Goal: Task Accomplishment & Management: Complete application form

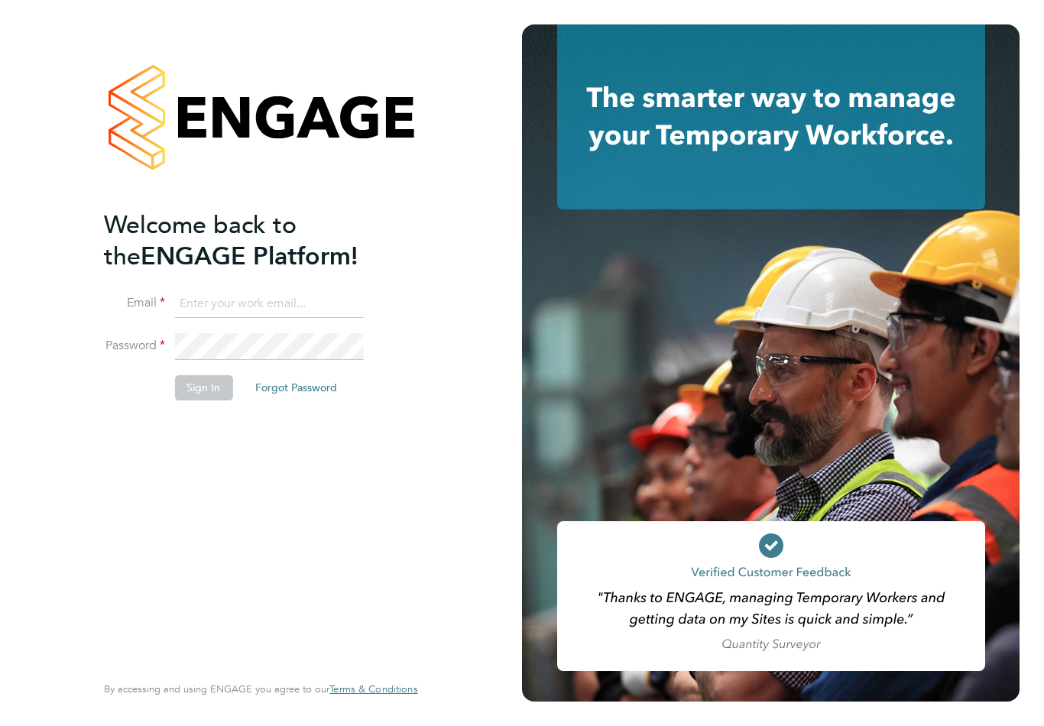
click at [315, 299] on input at bounding box center [268, 304] width 189 height 28
type input "graingermattj@hotmail.co.uk"
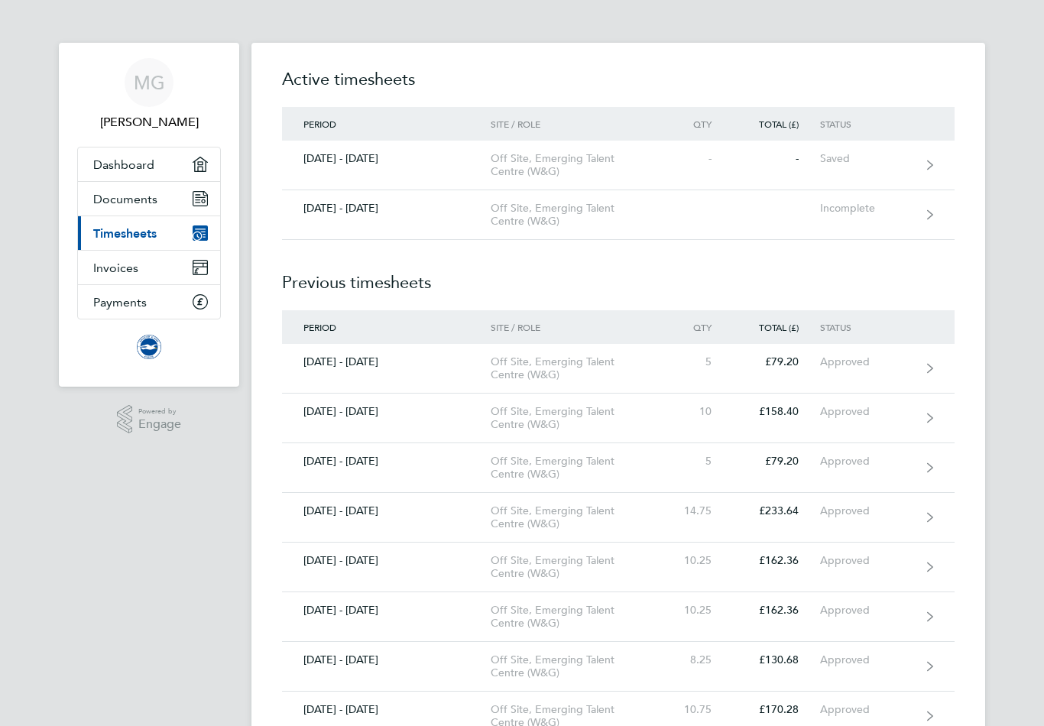
click at [861, 206] on div "Incomplete" at bounding box center [867, 208] width 94 height 13
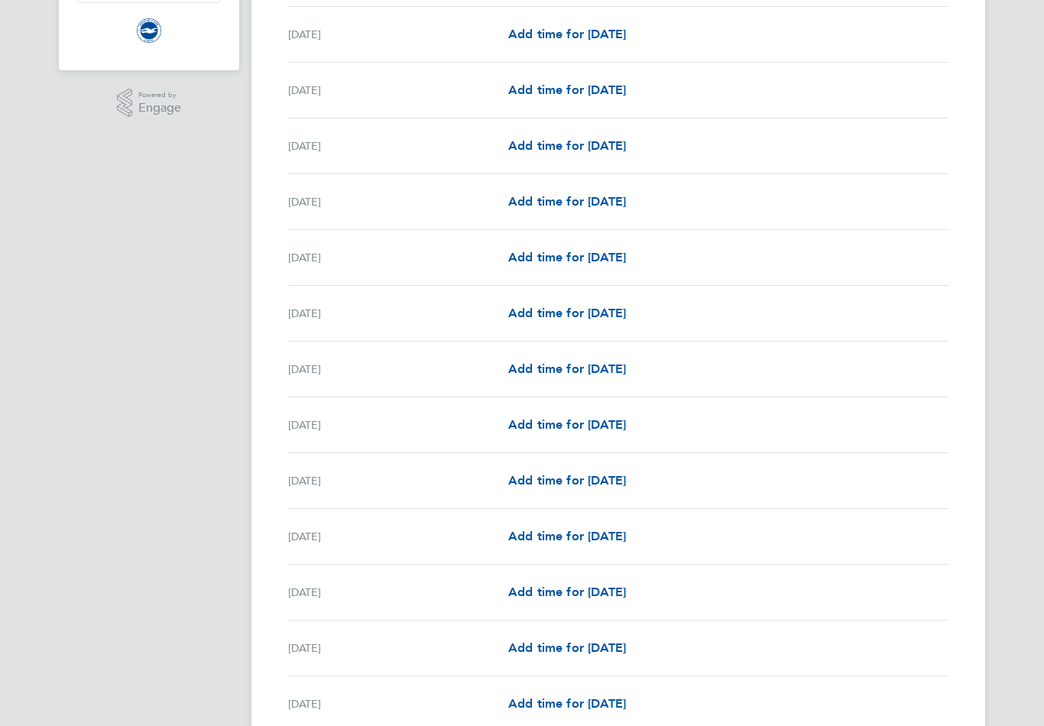
scroll to position [316, 0]
click at [573, 546] on link "Add time for [DATE]" at bounding box center [567, 536] width 118 height 18
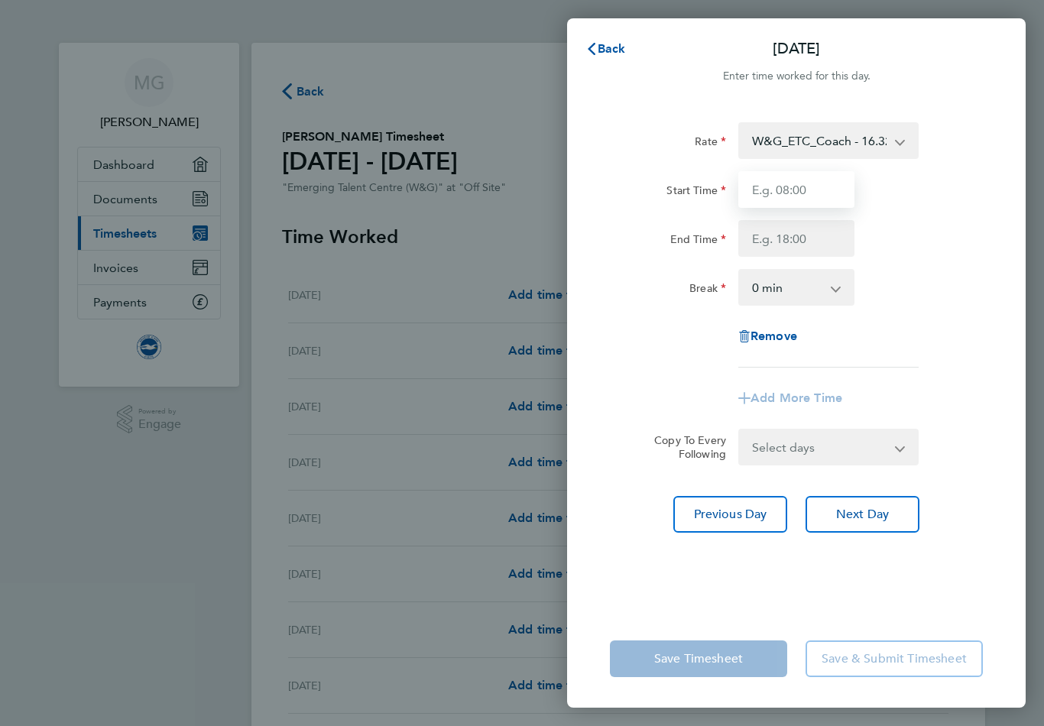
click at [824, 188] on input "Start Time" at bounding box center [796, 189] width 116 height 37
type input "16:00"
click at [810, 245] on input "End Time" at bounding box center [796, 238] width 116 height 37
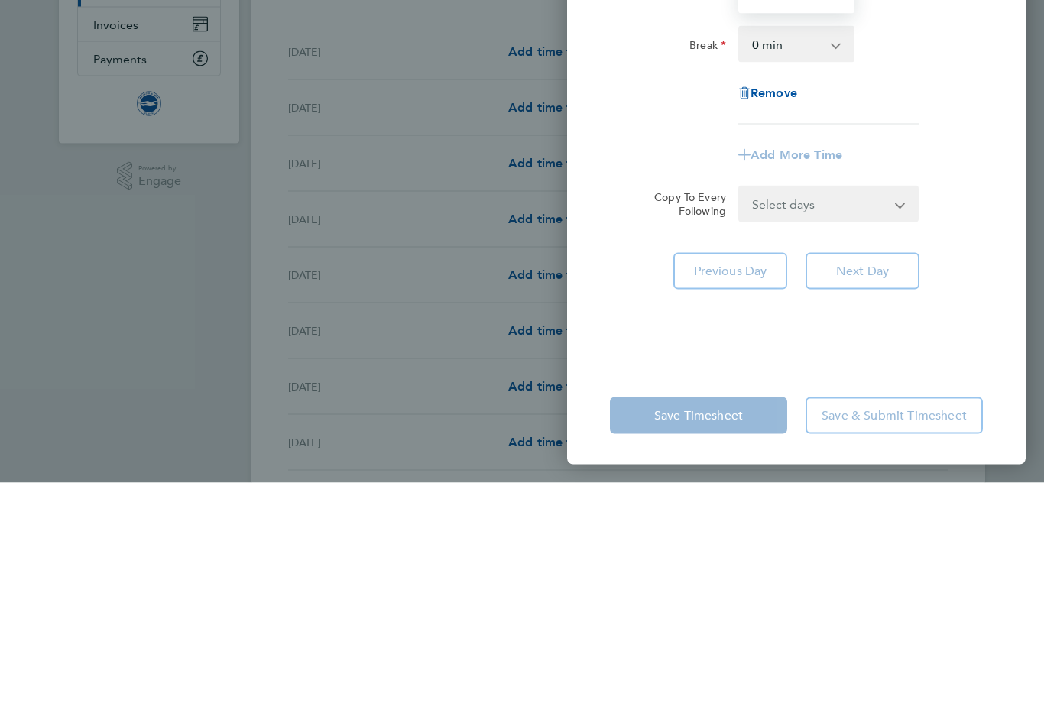
type input "19:00"
click at [878, 263] on div "Rate W&G_ETC_Coach - 16.32 TRAVEL_ALLOWANCE_10 - 10.00 Start Time 16:00 End Tim…" at bounding box center [796, 357] width 458 height 506
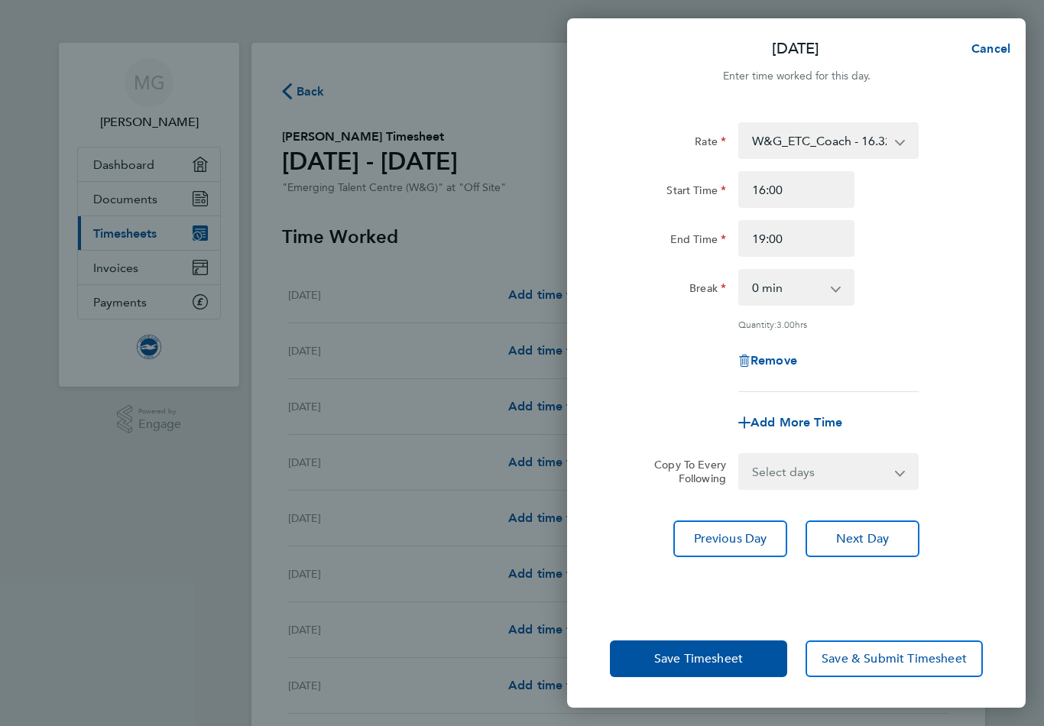
click at [730, 674] on button "Save Timesheet" at bounding box center [698, 658] width 177 height 37
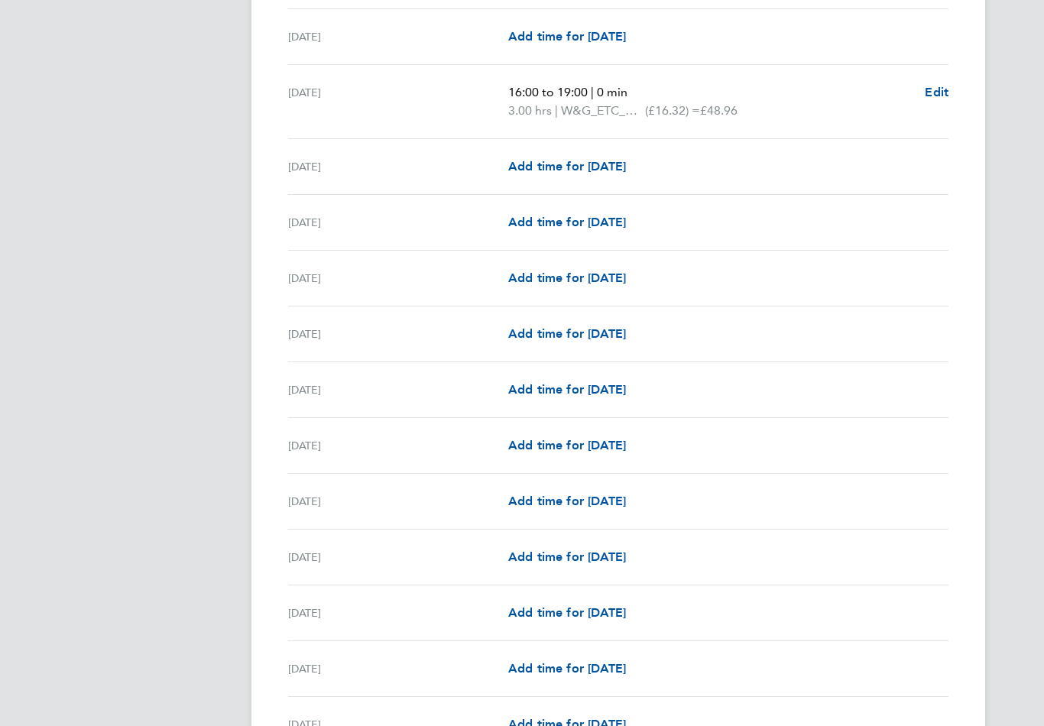
scroll to position [934, 0]
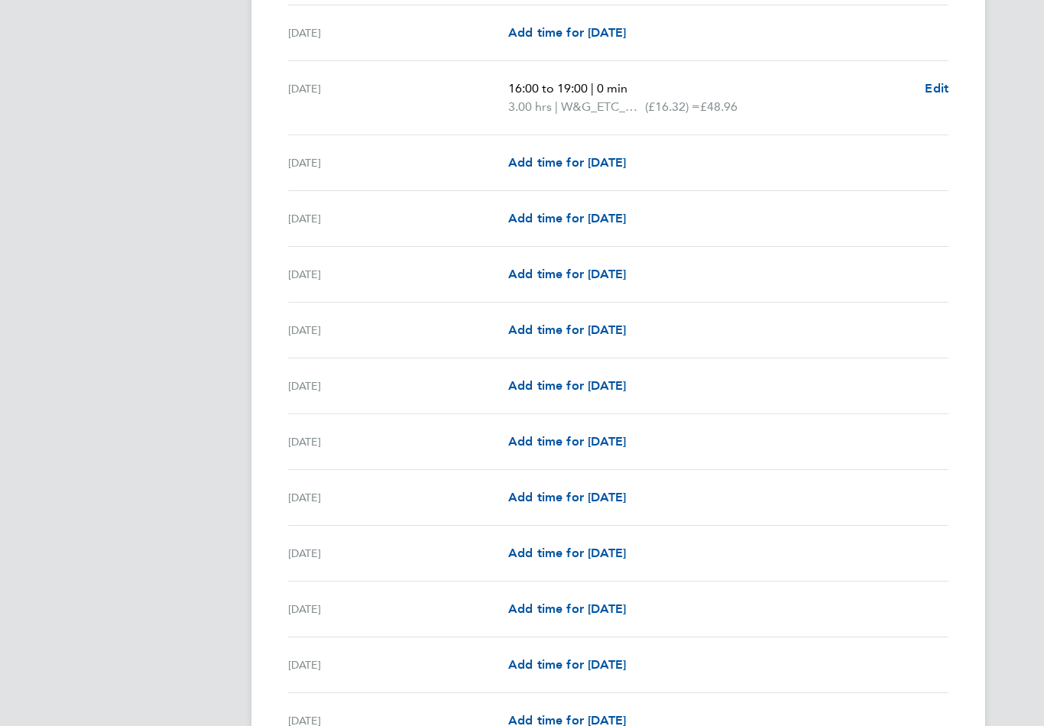
click at [594, 507] on link "Add time for [DATE]" at bounding box center [567, 498] width 118 height 18
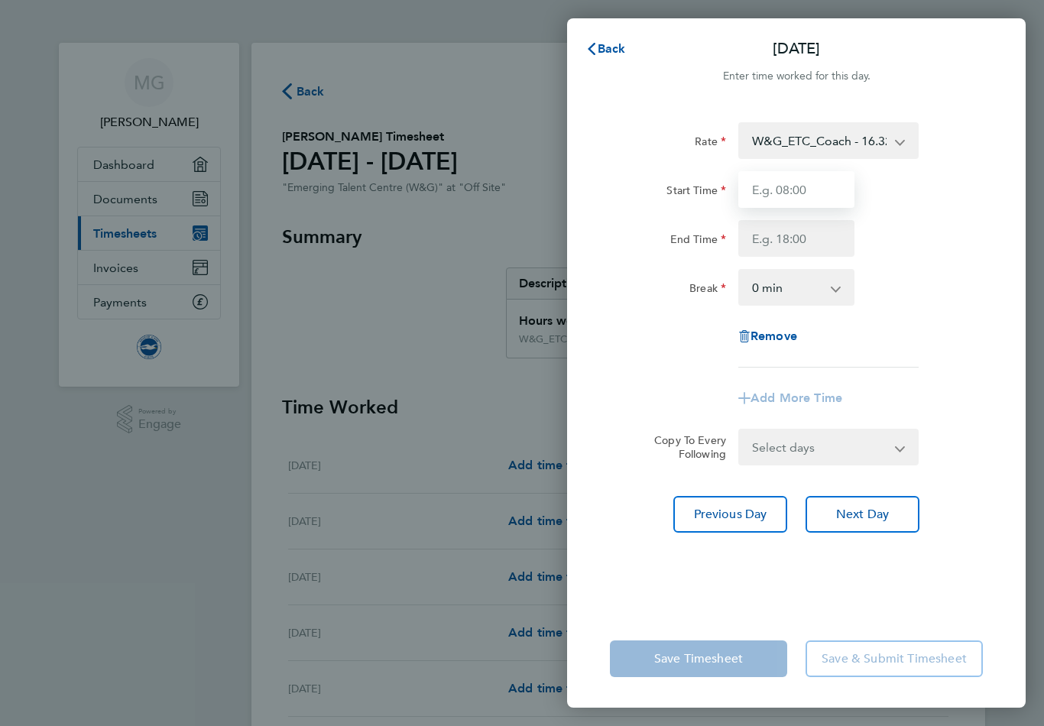
click at [795, 203] on input "Start Time" at bounding box center [796, 189] width 116 height 37
type input "16:00"
click at [810, 247] on input "End Time" at bounding box center [796, 238] width 116 height 37
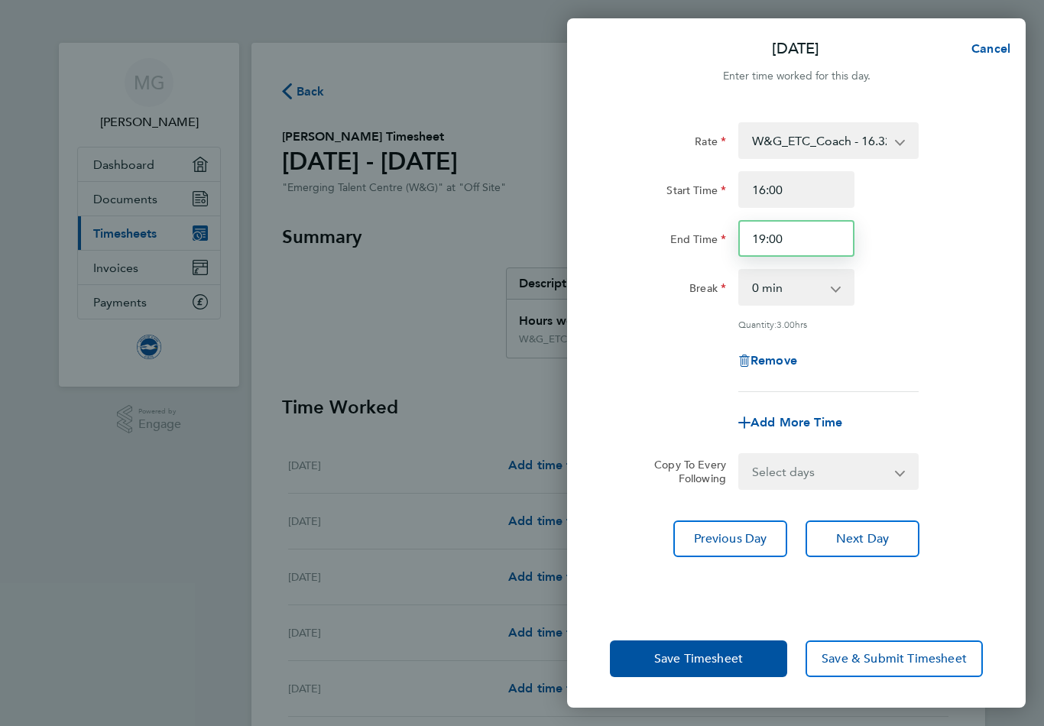
type input "19:00"
click at [746, 677] on button "Save Timesheet" at bounding box center [698, 658] width 177 height 37
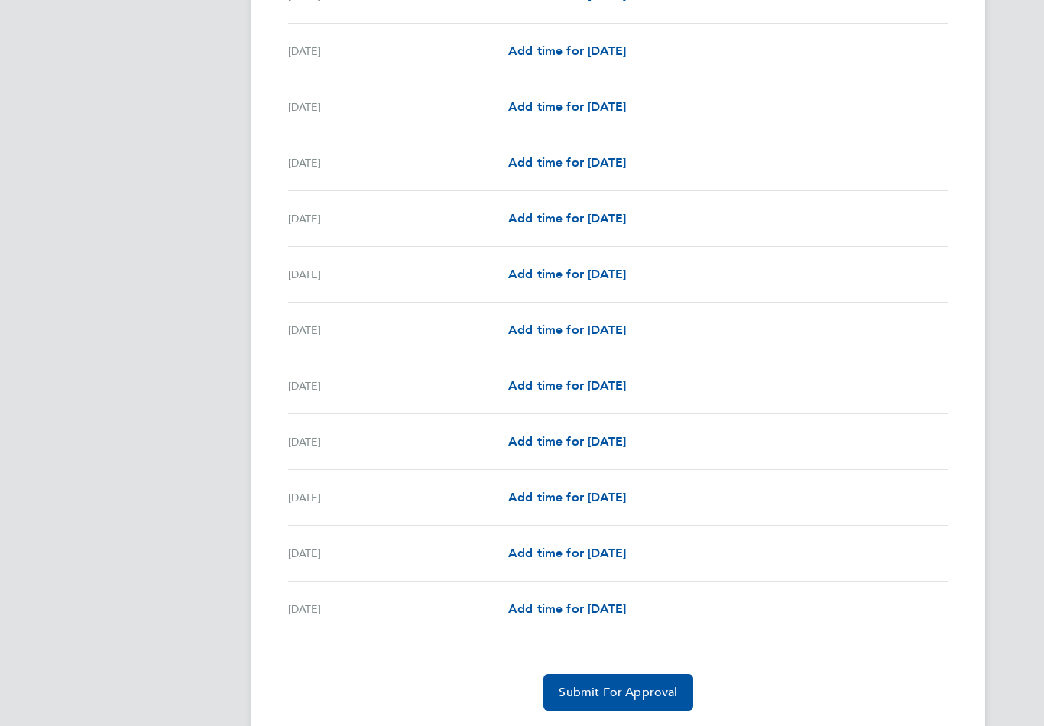
scroll to position [1534, 0]
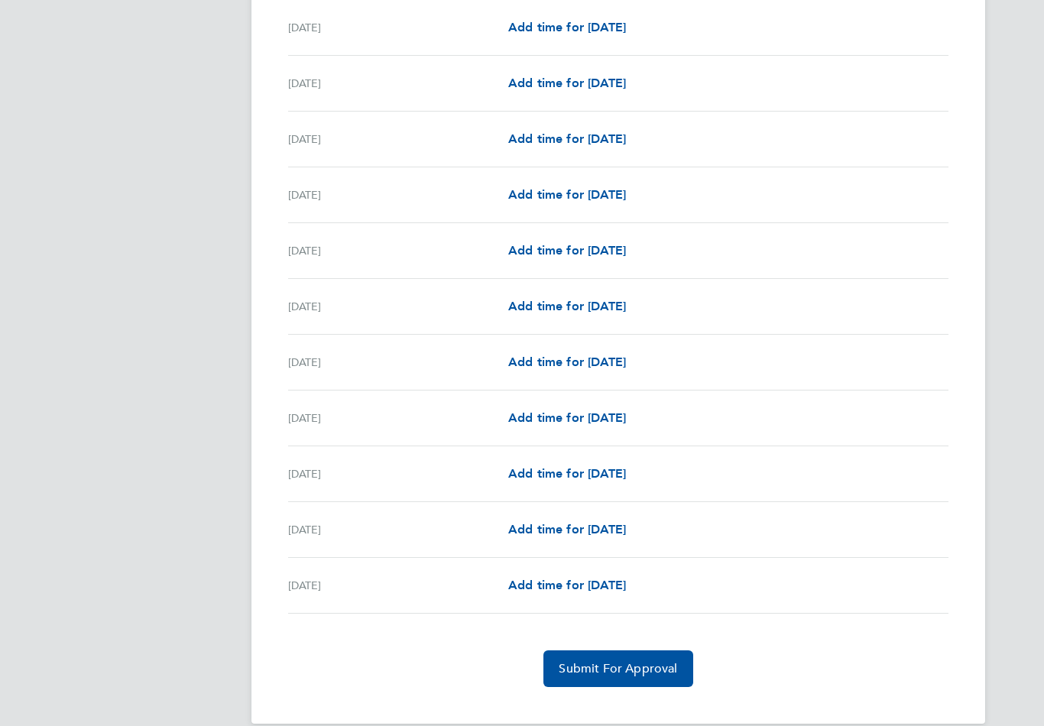
click at [652, 663] on span "Submit For Approval" at bounding box center [618, 668] width 118 height 15
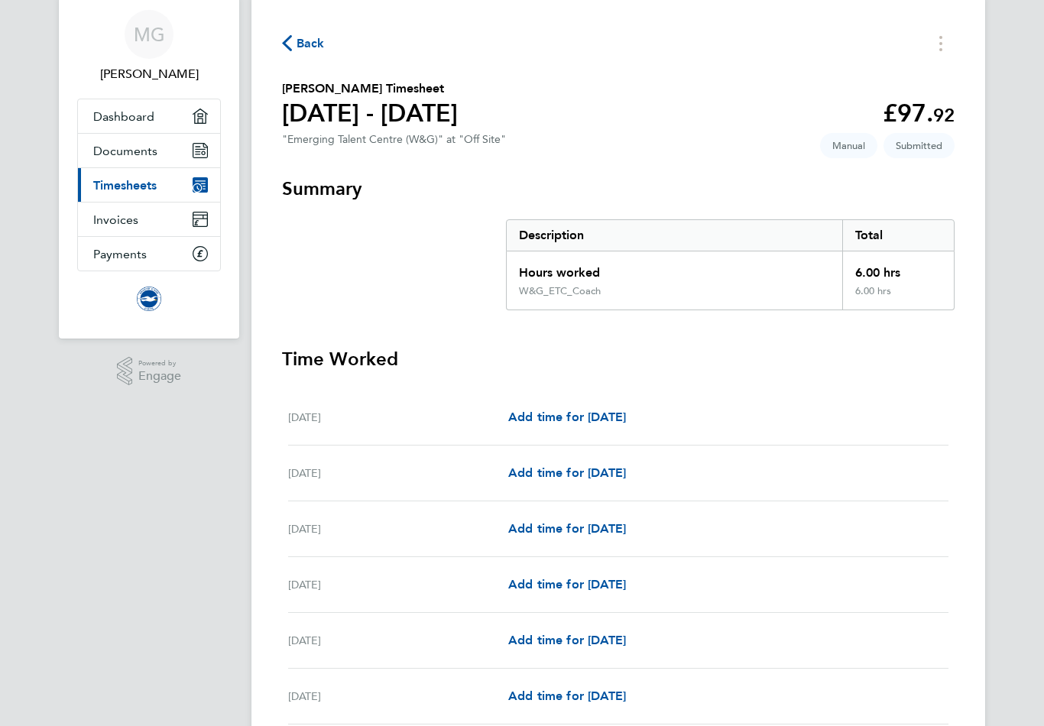
scroll to position [0, 0]
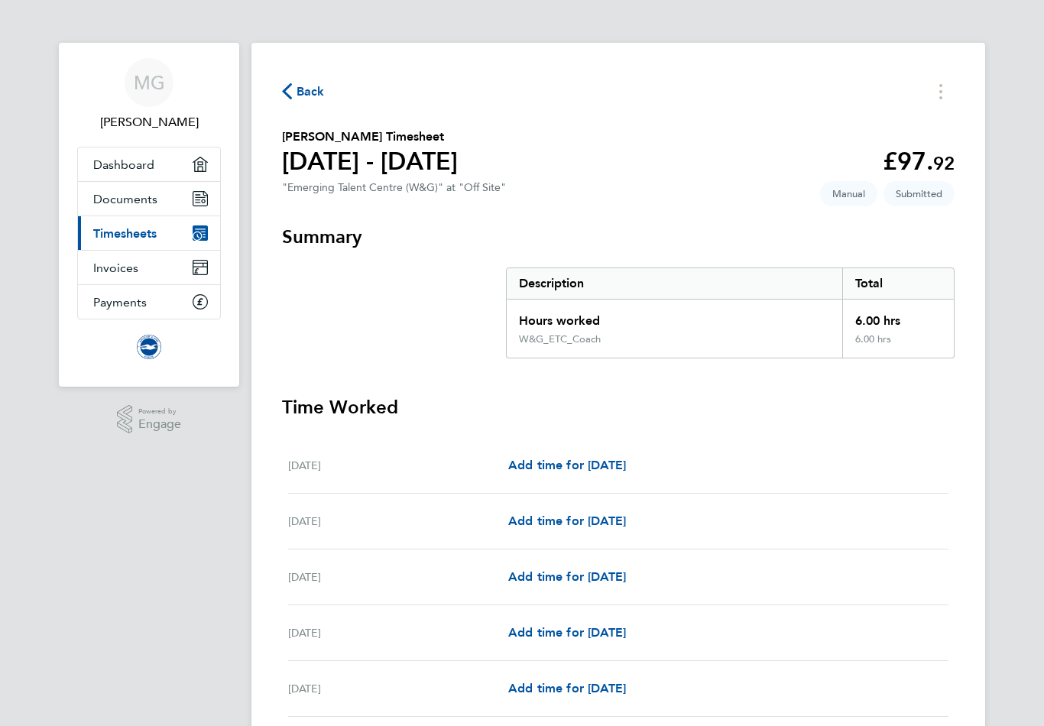
click at [307, 96] on span "Back" at bounding box center [310, 92] width 28 height 18
